Goal: Find specific page/section: Find specific page/section

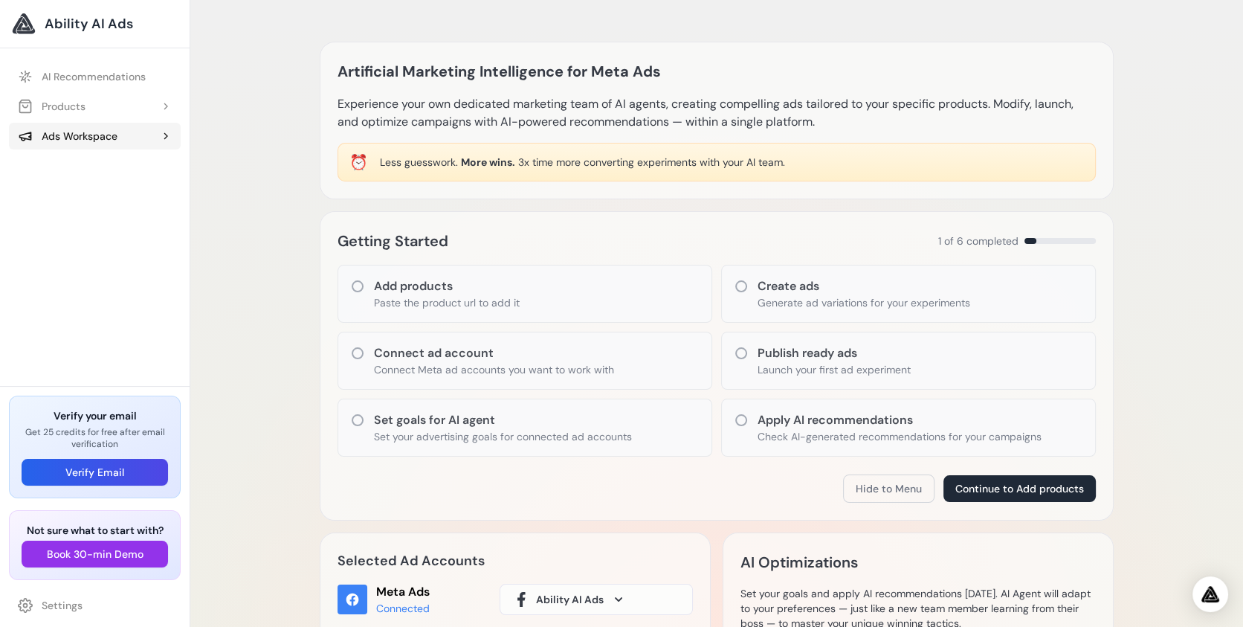
click at [64, 143] on div "Ads Workspace" at bounding box center [68, 136] width 100 height 15
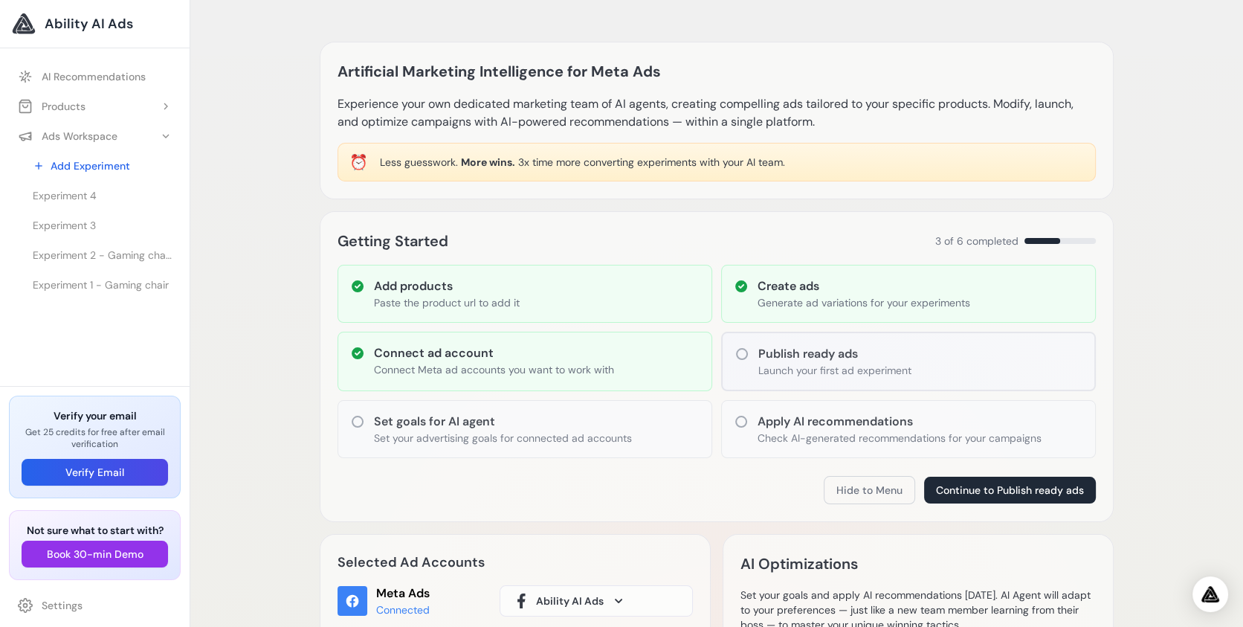
click at [47, 270] on div "Experiment 4 Experiment 3 Experiment 2 - Gaming chair - Gaming chair Experiment…" at bounding box center [102, 240] width 157 height 116
click at [60, 253] on span "Experiment 2 - Gaming chair - Gaming chair" at bounding box center [102, 255] width 139 height 15
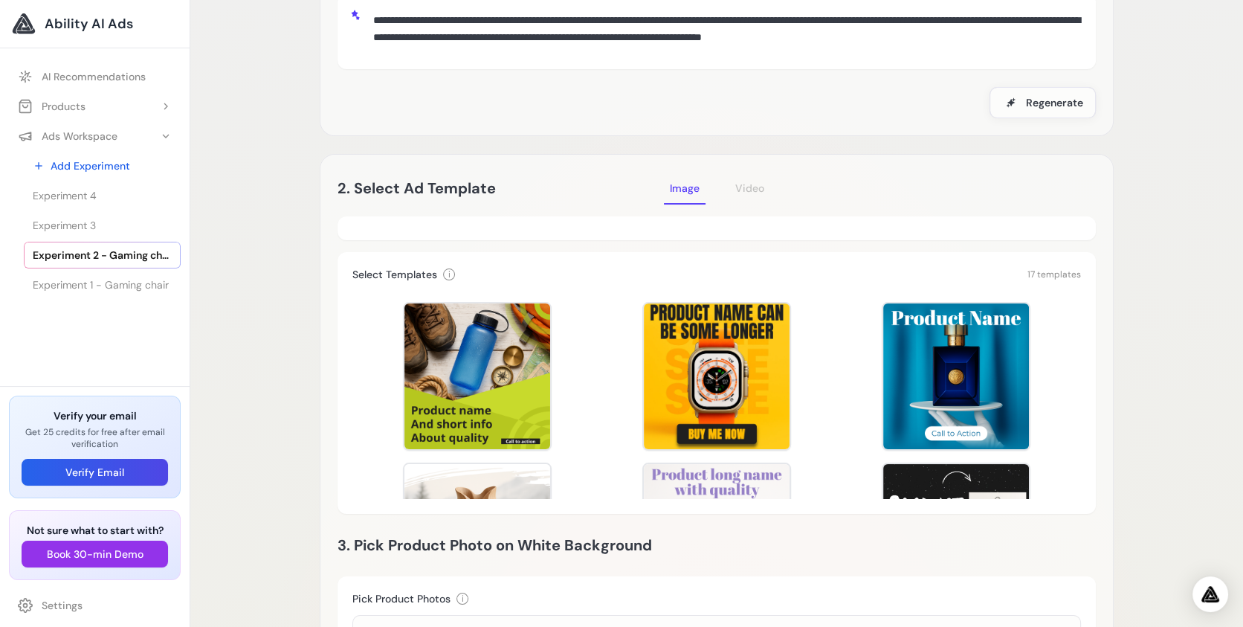
scroll to position [324, 0]
